Goal: Task Accomplishment & Management: Manage account settings

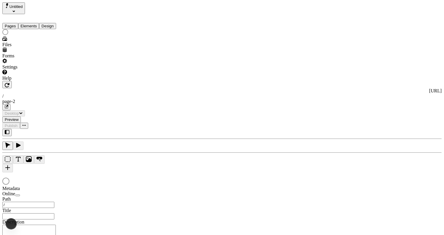
type input "/page-2"
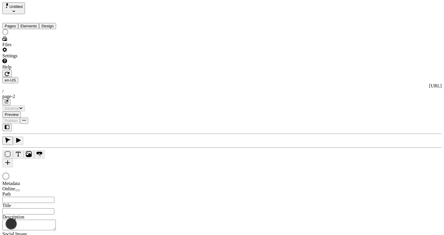
type input "/page-2"
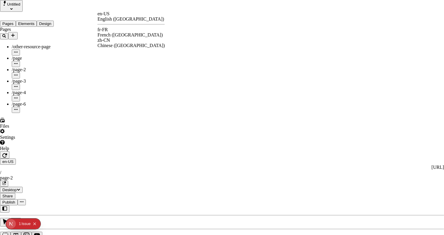
click at [117, 31] on div "fr-FR French ([GEOGRAPHIC_DATA])" at bounding box center [130, 32] width 67 height 11
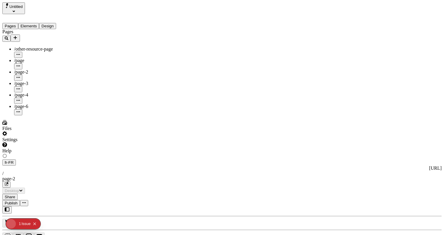
type input "La Grande Aventure de Traduction"
type textarea "Ceci est ma description localisée en français. Si elle était vide, elle n'appar…"
type input "/exploration-des-traductions"
click at [18, 195] on button "Share" at bounding box center [9, 198] width 15 height 6
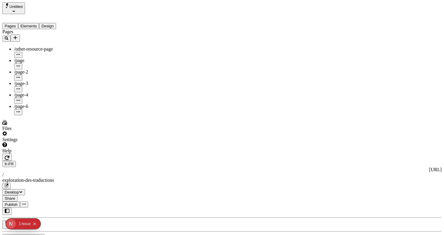
click at [18, 202] on span "Publish" at bounding box center [11, 204] width 13 height 4
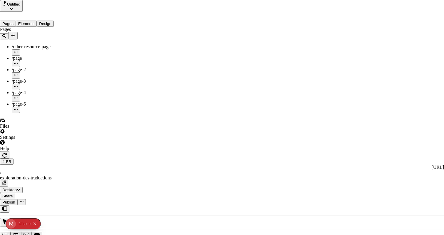
type input "The Great Translation Adventure"
type textarea "This is my French localized description. If it were empty, it would not appear …"
type input "/exploration-of-translations"
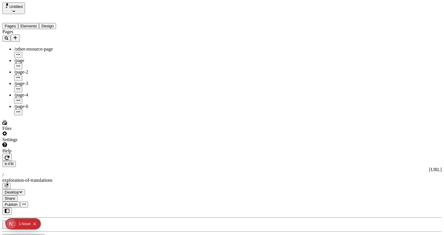
click at [76, 207] on div "J J" at bounding box center [221, 234] width 439 height 54
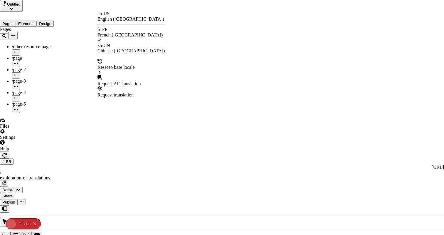
click at [123, 81] on div "Request AI Translation" at bounding box center [130, 83] width 67 height 5
checkbox input "true"
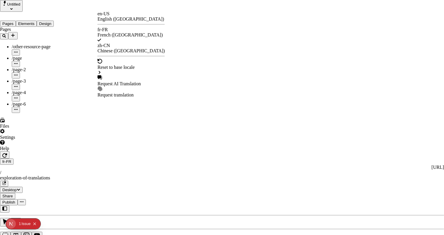
checkbox input "true"
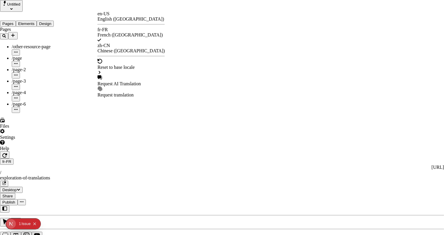
checkbox input "true"
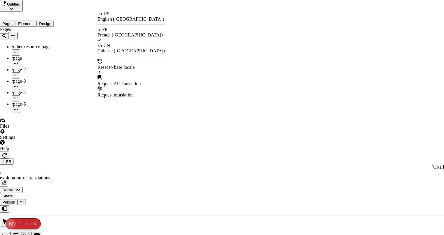
checkbox input "true"
drag, startPoint x: 157, startPoint y: 144, endPoint x: 168, endPoint y: 139, distance: 12.2
checkbox input "true"
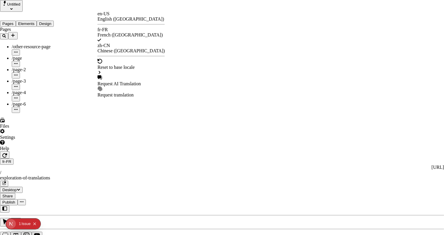
checkbox input "true"
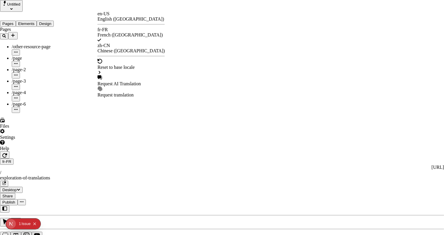
checkbox input "true"
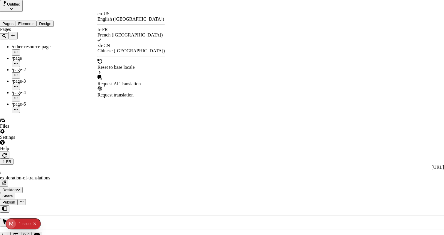
checkbox input "false"
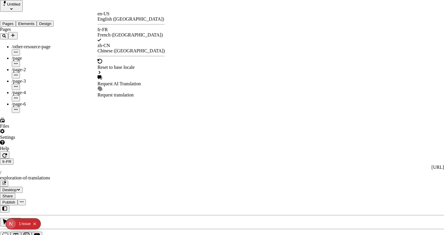
checkbox input "false"
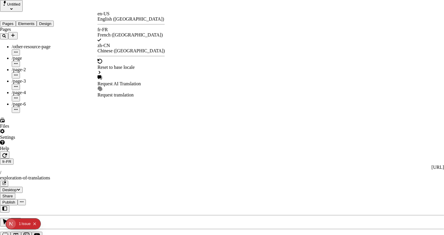
checkbox input "false"
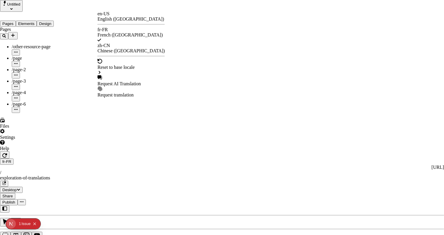
checkbox input "false"
type input "/exploration-des-traductions"
type input "La Grande Aventure de Traduction"
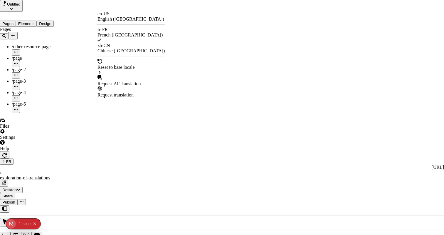
type textarea "Ceci est ma description localisée en français. Si elle était vide, elle n'appar…"
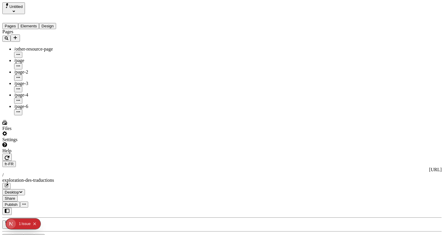
click at [23, 222] on div "Issue s" at bounding box center [26, 223] width 11 height 11
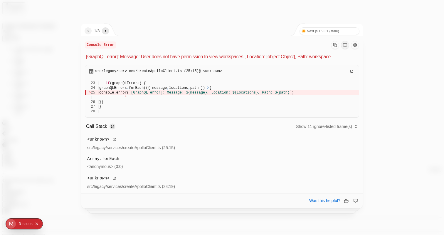
click at [105, 30] on icon "next" at bounding box center [105, 30] width 5 height 5
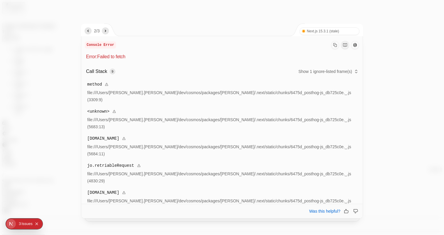
click at [106, 31] on icon "next" at bounding box center [105, 30] width 5 height 5
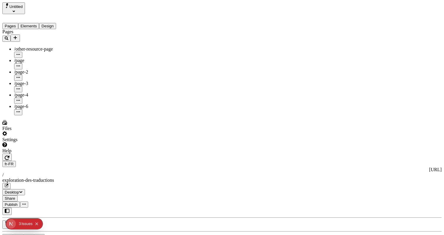
click at [65, 110] on div "Pages /other-resource-page /page /page-2 /page-3 /page-4 /page-6" at bounding box center [37, 72] width 70 height 86
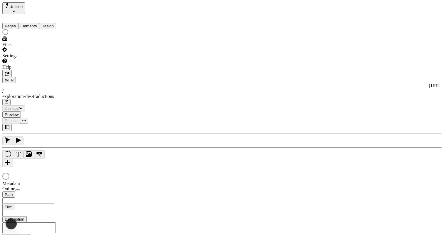
type input "/exploration-des-traductions"
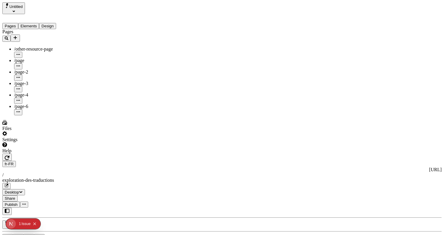
click at [20, 201] on button "Publish" at bounding box center [11, 204] width 18 height 6
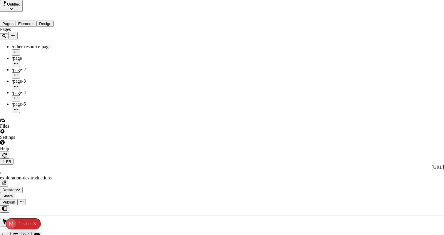
type input "The Great Translation Adventure"
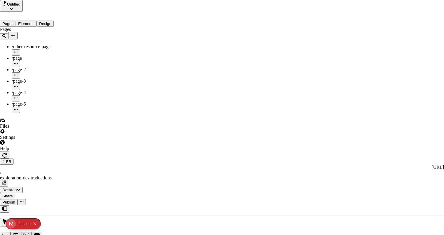
type input "/exploration-of-translations"
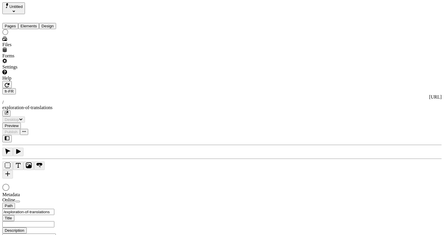
type input "The Great Translation Adventure"
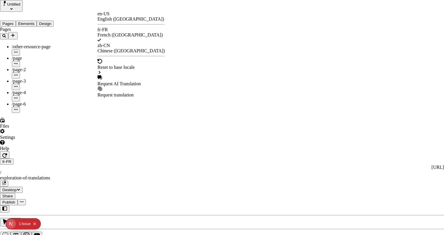
click at [120, 75] on div "Request AI Translation" at bounding box center [130, 80] width 67 height 11
click at [125, 81] on div "Request AI Translation" at bounding box center [130, 83] width 67 height 5
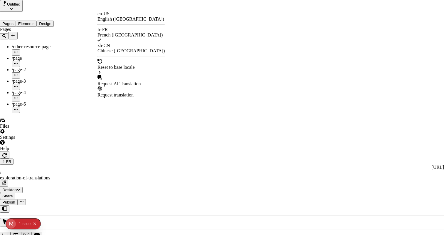
checkbox input "true"
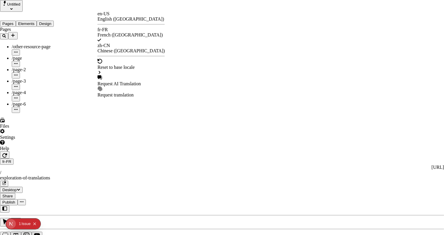
checkbox input "true"
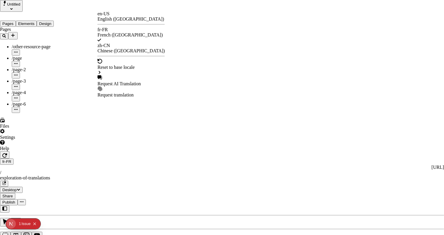
checkbox input "true"
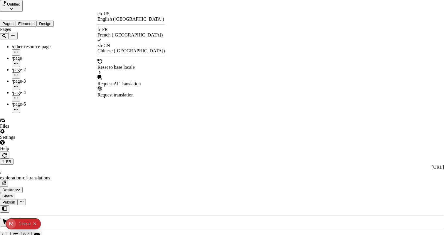
checkbox input "true"
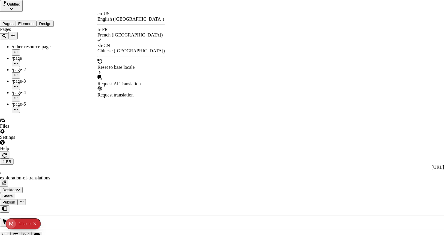
checkbox input "false"
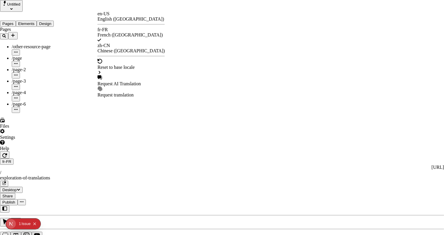
checkbox input "false"
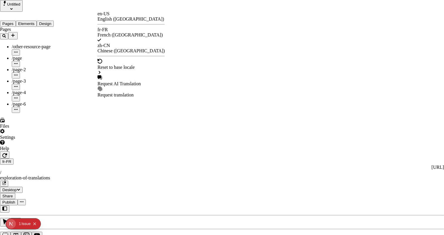
checkbox input "false"
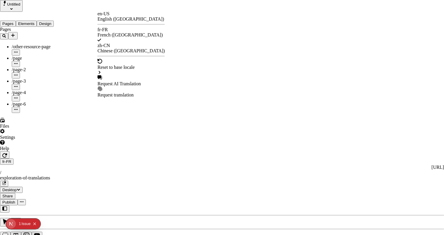
checkbox input "false"
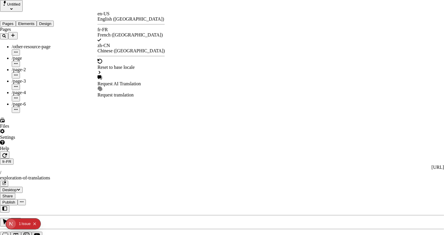
type input "/exploration-des-traductions"
type input "La Grande Aventure de la Traduction"
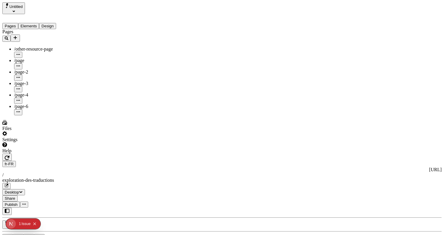
click at [18, 202] on span "Publish" at bounding box center [11, 204] width 13 height 4
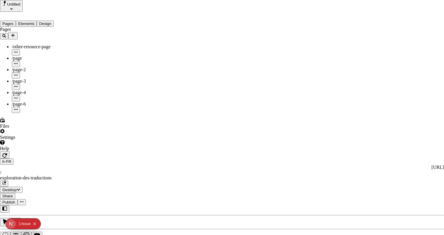
checkbox input "true"
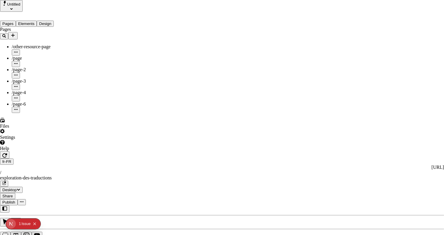
checkbox input "false"
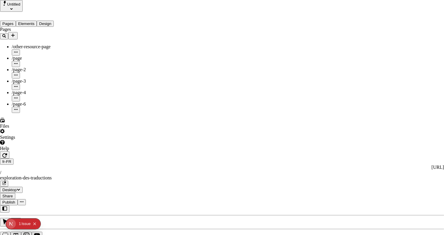
type input "The Great Translation Adventure"
type input "/exploration-of-translations"
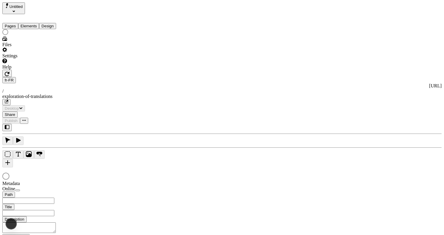
type input "/exploration-of-translations"
type input "The Great Translation Adventure"
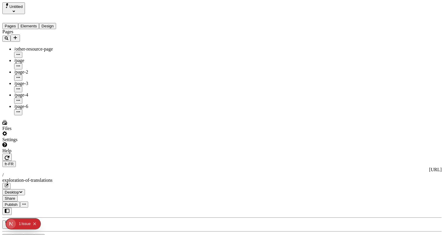
click at [50, 115] on div "Pages /other-resource-page /page /page-2 /page-3 /page-4 /page-6" at bounding box center [37, 72] width 70 height 86
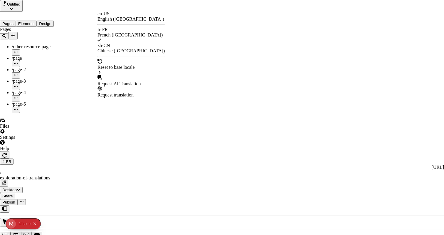
click at [117, 81] on div "Request AI Translation" at bounding box center [130, 83] width 67 height 5
checkbox input "true"
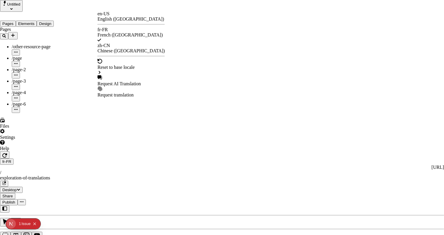
checkbox input "true"
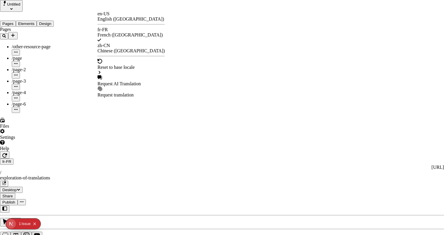
checkbox input "true"
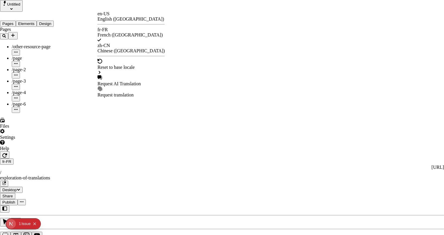
checkbox input "true"
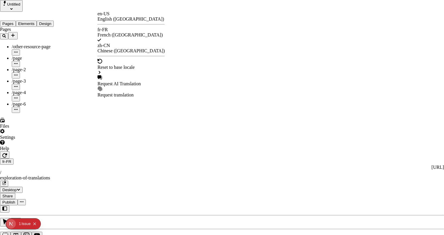
checkbox input "true"
checkbox input "false"
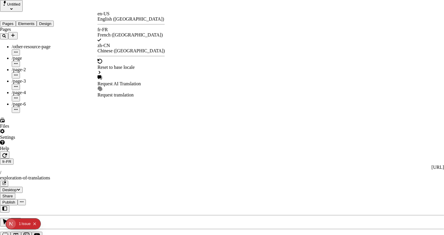
checkbox input "false"
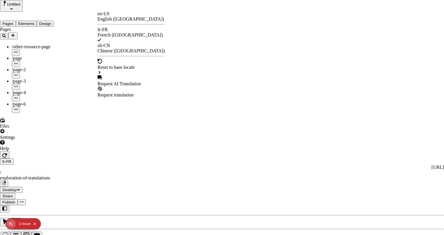
checkbox input "false"
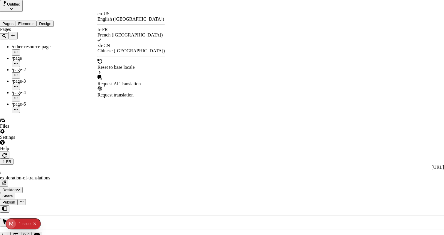
checkbox input "false"
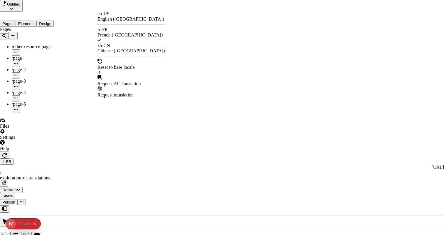
checkbox input "false"
type input "/exploration-des-traductions"
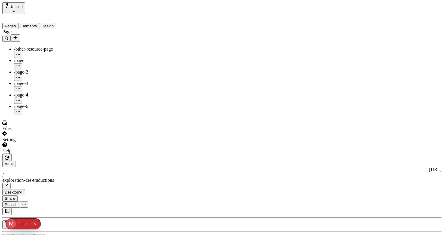
click at [18, 202] on span "Publish" at bounding box center [11, 204] width 13 height 4
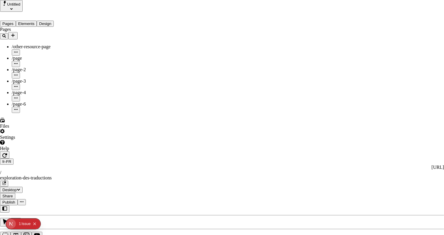
type input "The Great Translation Adventure"
type input "/exploration-of-translations"
